Goal: Task Accomplishment & Management: Complete application form

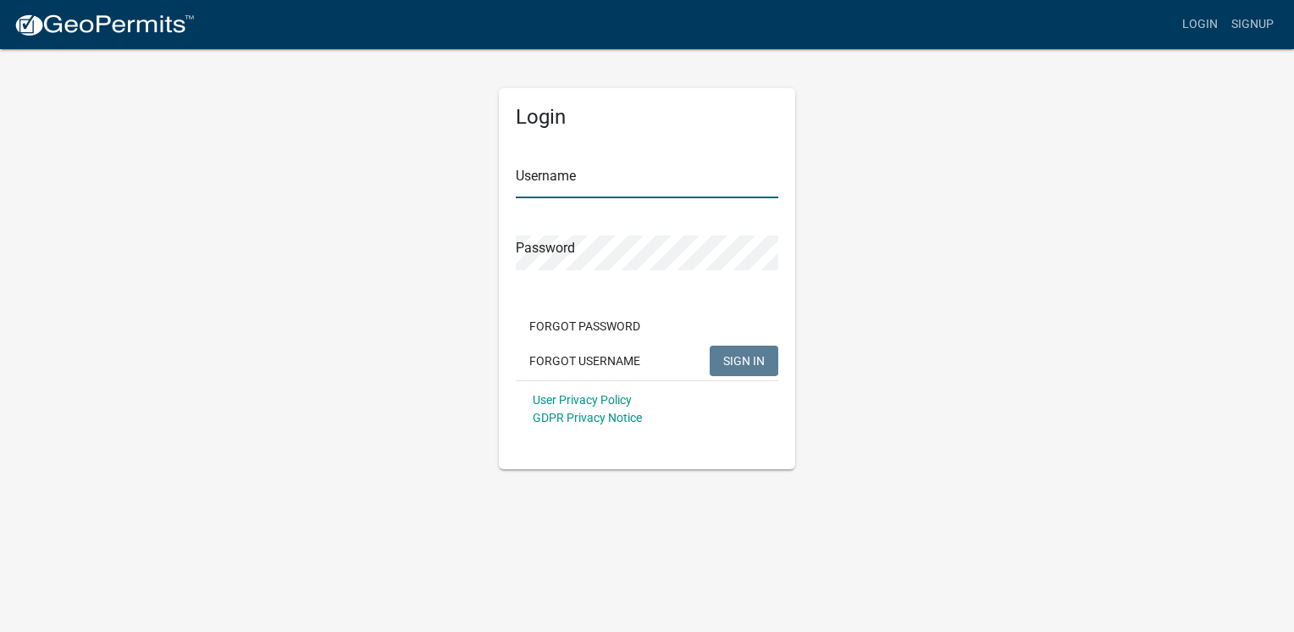
type input "macksservicesllc"
click at [764, 368] on button "SIGN IN" at bounding box center [744, 361] width 69 height 30
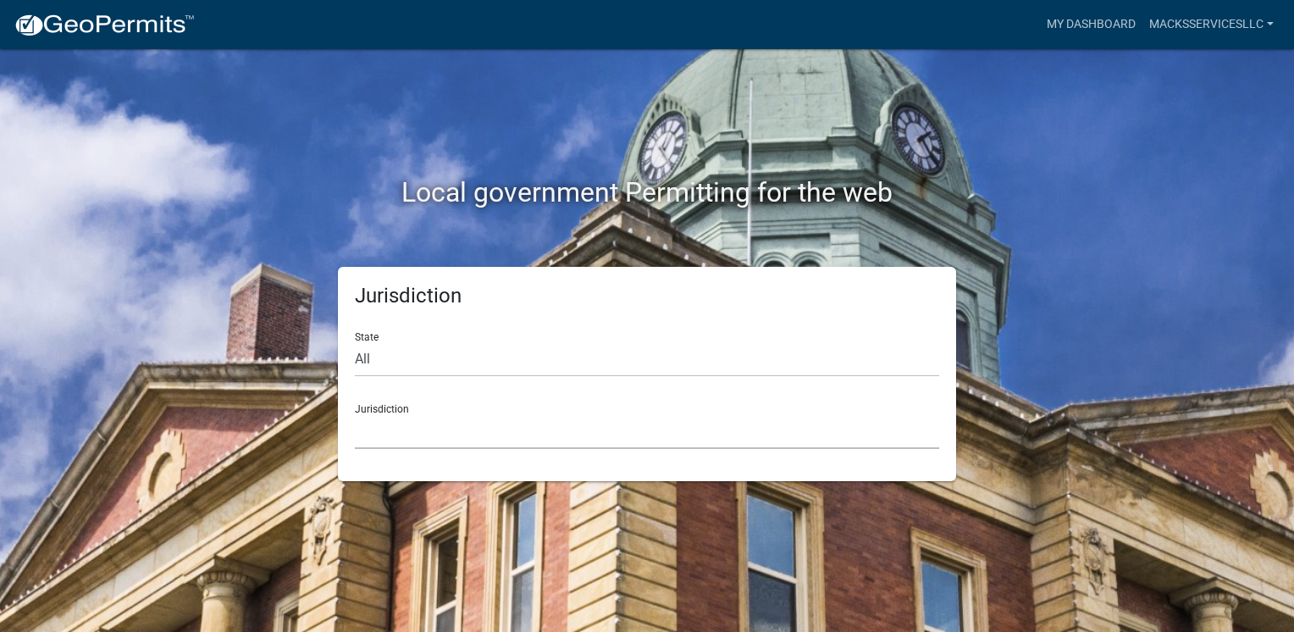
click at [440, 438] on select "[GEOGRAPHIC_DATA], [US_STATE] [GEOGRAPHIC_DATA], [US_STATE][PERSON_NAME][GEOGRA…" at bounding box center [647, 431] width 584 height 35
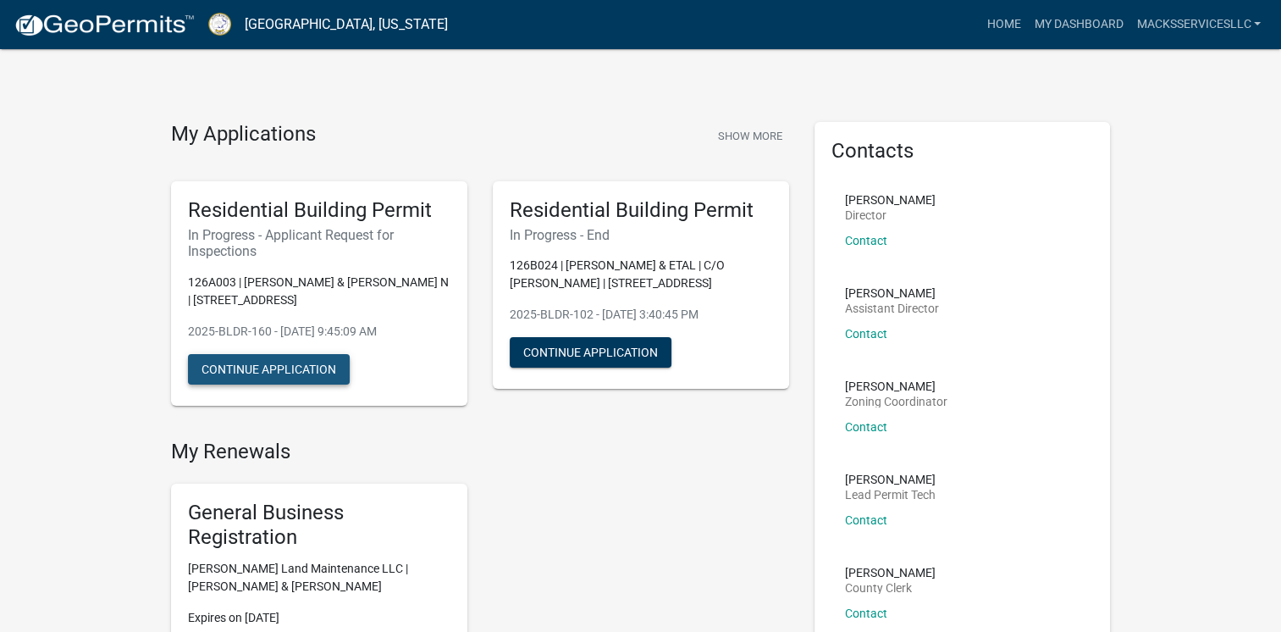
click at [319, 370] on button "Continue Application" at bounding box center [269, 369] width 162 height 30
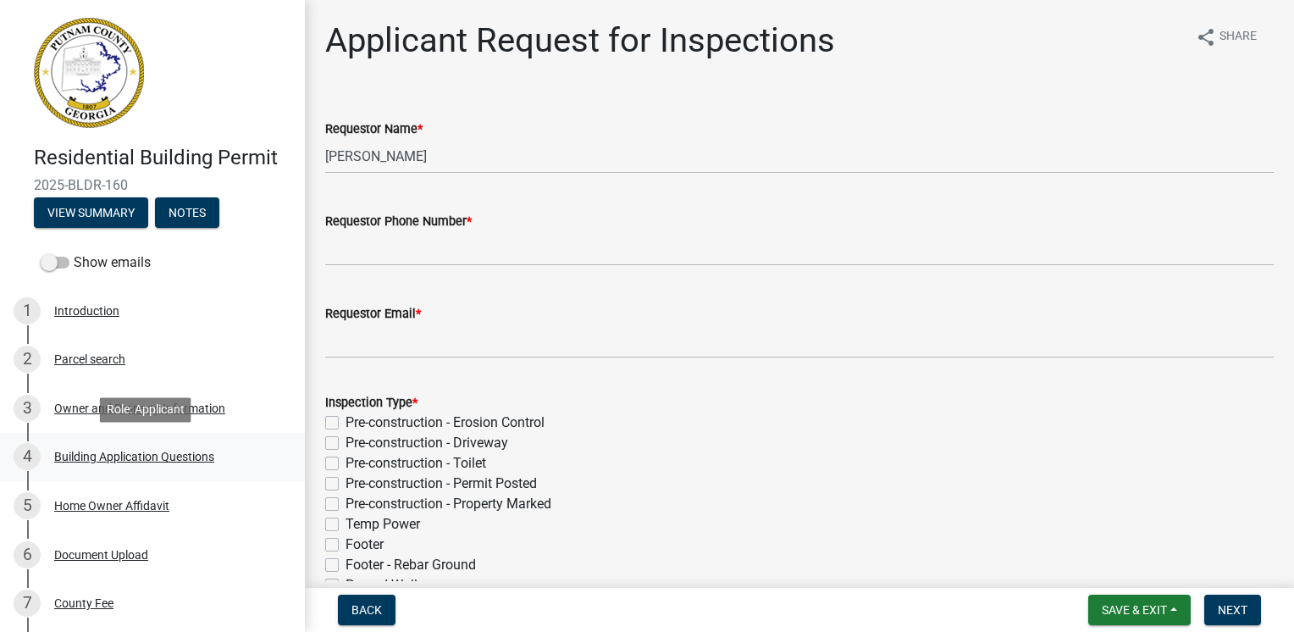
drag, startPoint x: 232, startPoint y: 584, endPoint x: 237, endPoint y: 357, distance: 227.0
click at [126, 214] on button "View Summary" at bounding box center [91, 212] width 114 height 30
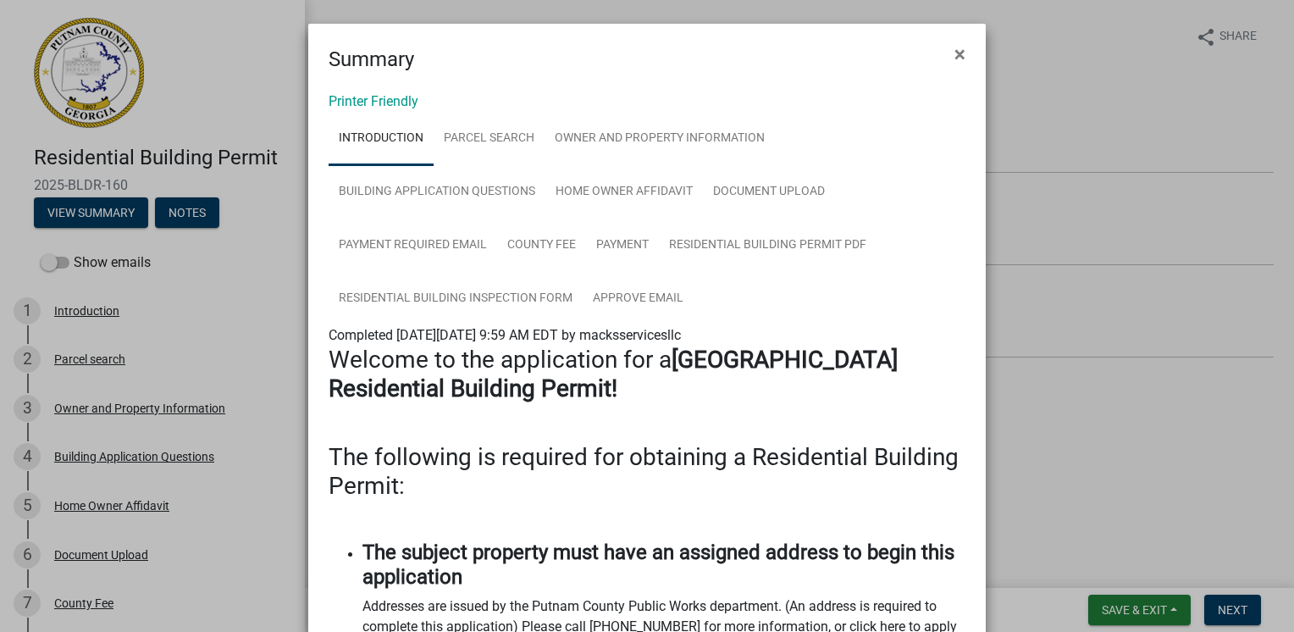
drag, startPoint x: 688, startPoint y: 455, endPoint x: 686, endPoint y: 235, distance: 220.2
click at [954, 59] on span "×" at bounding box center [959, 54] width 11 height 24
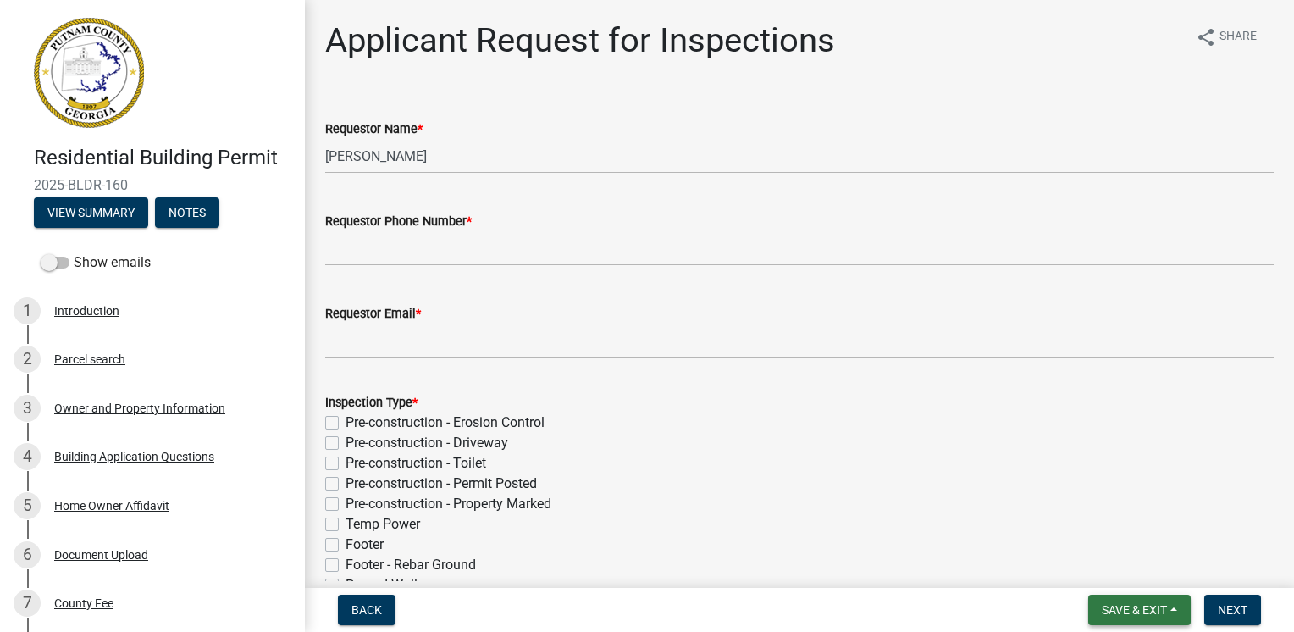
click at [1174, 601] on button "Save & Exit" at bounding box center [1139, 610] width 102 height 30
click at [1117, 572] on button "Save & Exit" at bounding box center [1123, 565] width 136 height 41
